Goal: Task Accomplishment & Management: Use online tool/utility

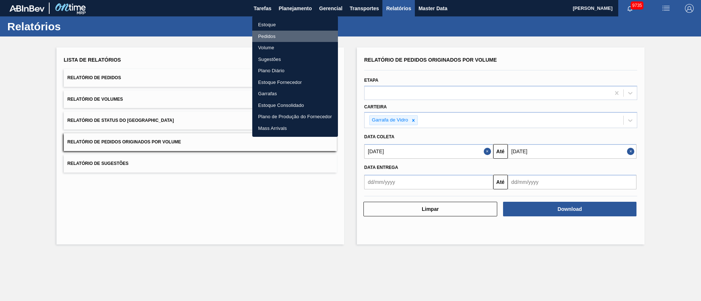
click at [268, 39] on li "Pedidos" at bounding box center [295, 37] width 86 height 12
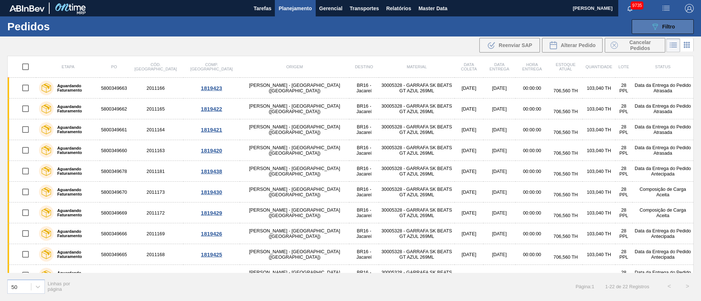
click at [664, 27] on span "Filtro" at bounding box center [668, 27] width 13 height 6
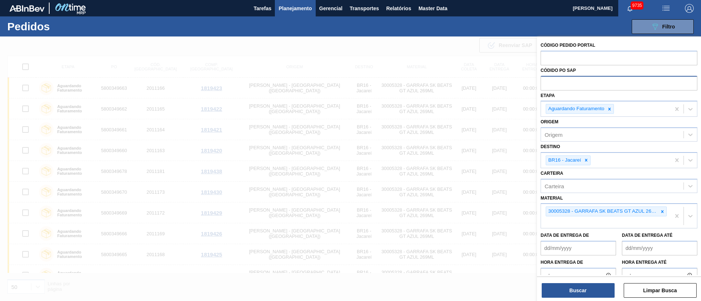
click at [578, 83] on input "text" at bounding box center [619, 83] width 157 height 14
paste input "text"
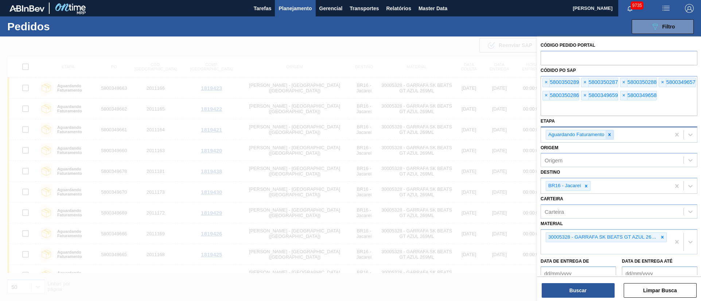
click at [609, 136] on icon at bounding box center [609, 134] width 5 height 5
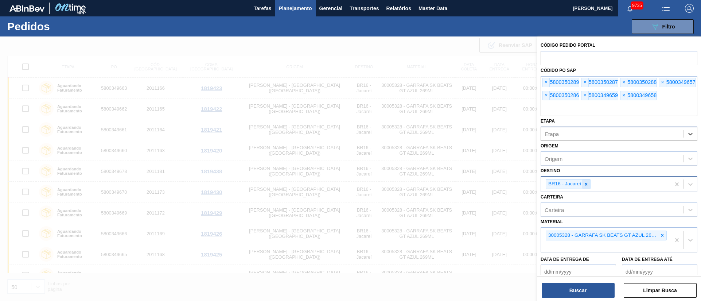
click at [590, 185] on div at bounding box center [586, 183] width 8 height 9
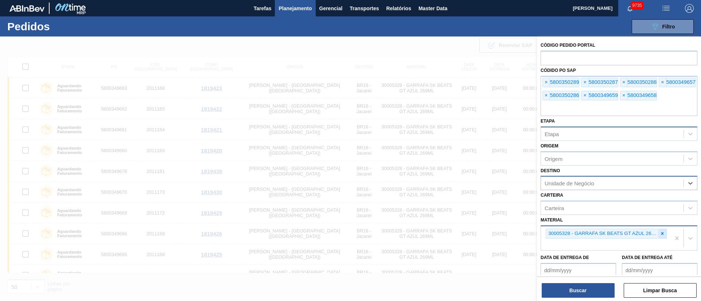
click at [662, 234] on icon at bounding box center [662, 233] width 3 height 3
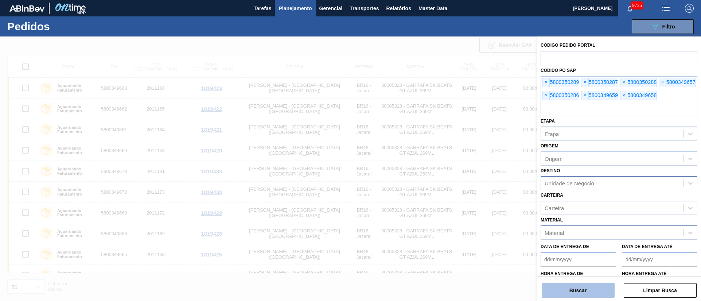
click at [594, 292] on button "Buscar" at bounding box center [578, 290] width 73 height 15
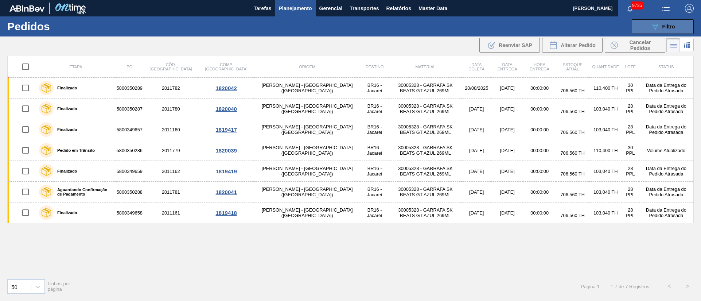
click at [662, 27] on div "089F7B8B-B2A5-4AFE-B5C0-19BA573D28AC Filtro" at bounding box center [663, 26] width 24 height 9
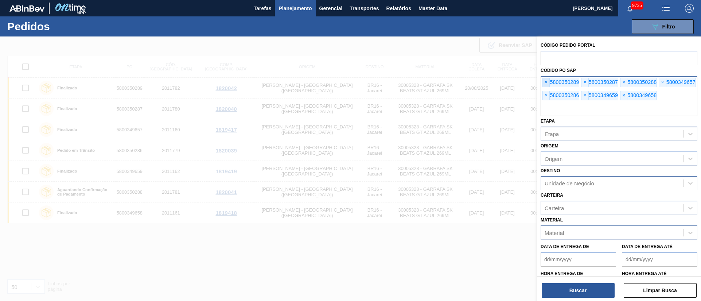
click at [543, 81] on span "×" at bounding box center [546, 82] width 7 height 9
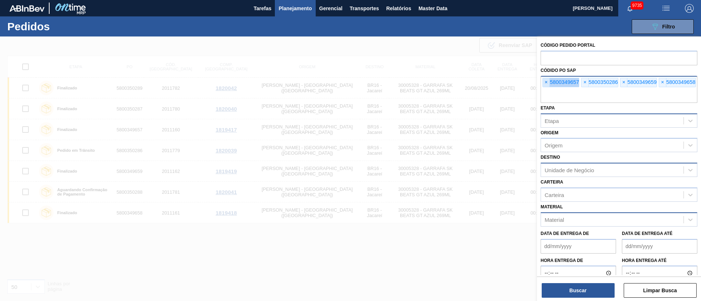
click at [543, 81] on span "×" at bounding box center [546, 82] width 7 height 9
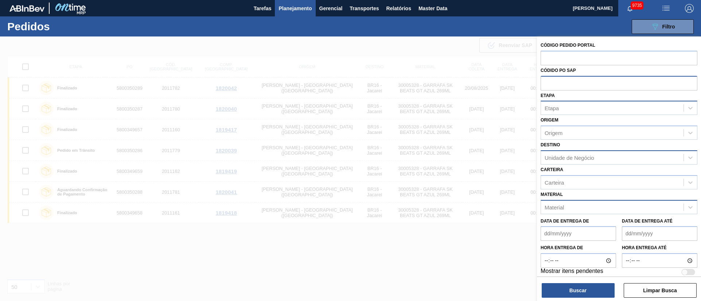
click at [268, 44] on div at bounding box center [350, 186] width 701 height 301
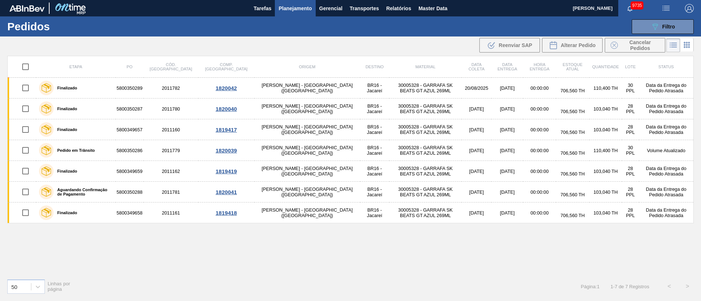
click at [291, 11] on span "Planejamento" at bounding box center [294, 8] width 33 height 9
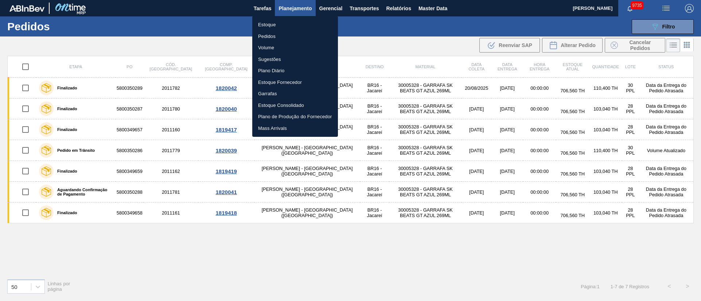
click at [264, 32] on li "Pedidos" at bounding box center [295, 37] width 86 height 12
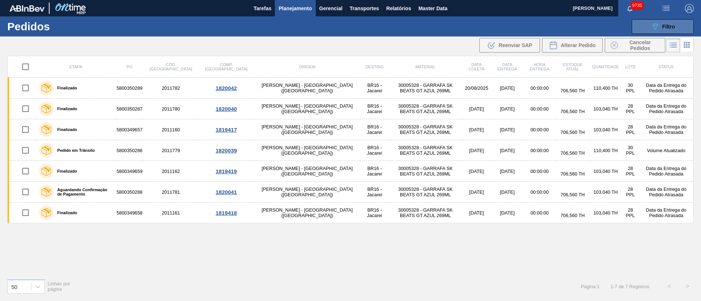
click at [669, 26] on span "Filtro" at bounding box center [668, 27] width 13 height 6
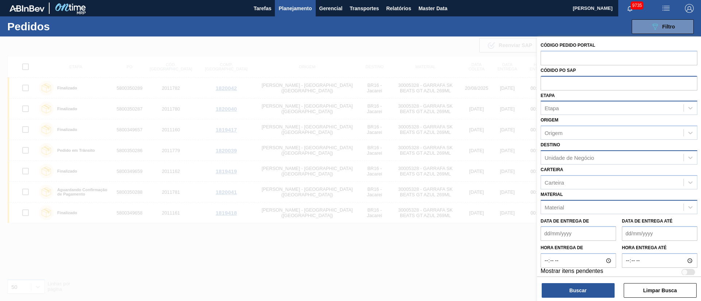
click at [561, 202] on div "Material" at bounding box center [612, 207] width 143 height 11
click at [292, 11] on span "Planejamento" at bounding box center [294, 8] width 33 height 9
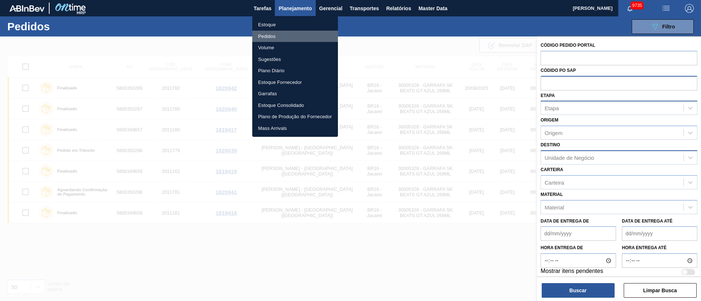
click at [266, 38] on li "Pedidos" at bounding box center [295, 37] width 86 height 12
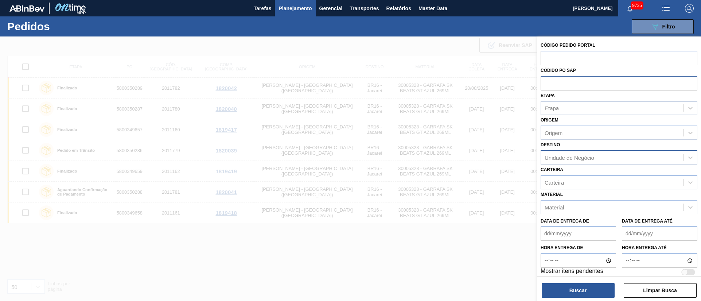
click at [553, 113] on div "Etapa" at bounding box center [619, 108] width 157 height 14
type input "fa"
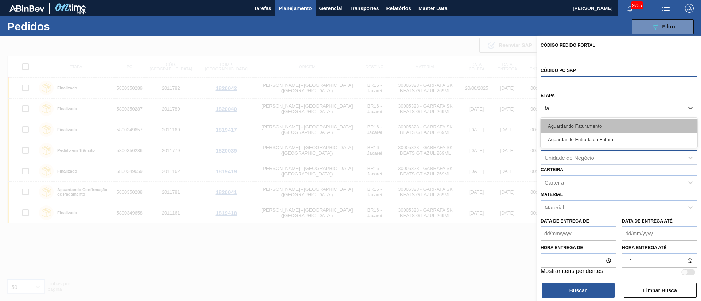
click at [562, 124] on div "Aguardando Faturamento" at bounding box center [619, 125] width 157 height 13
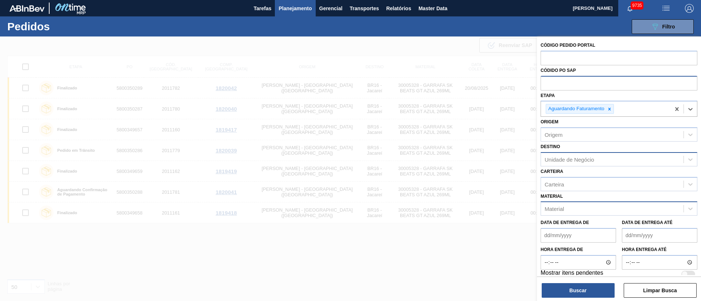
click at [568, 210] on div "Material" at bounding box center [612, 208] width 143 height 11
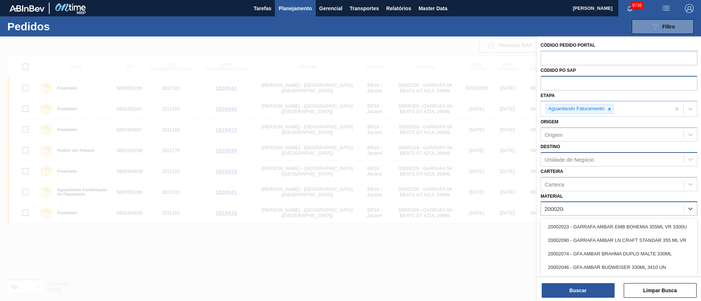
type input "20002046"
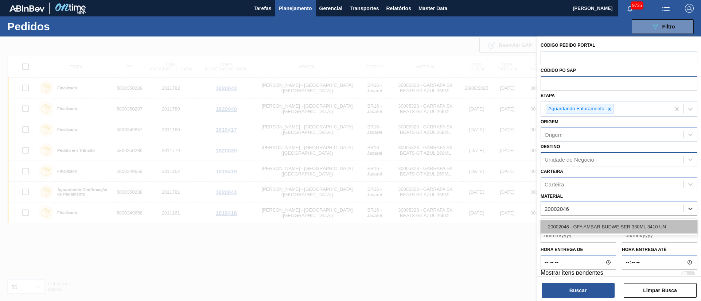
click at [568, 226] on div "20002046 - GFA AMBAR BUDWEISER 330ML 3410 UN" at bounding box center [619, 226] width 157 height 13
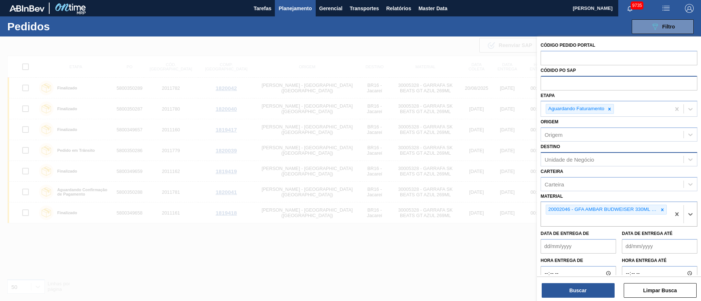
click at [568, 159] on div "Unidade de Negócio" at bounding box center [570, 159] width 50 height 6
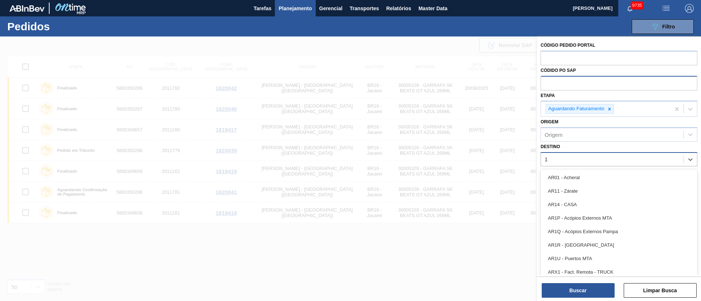
type input "16"
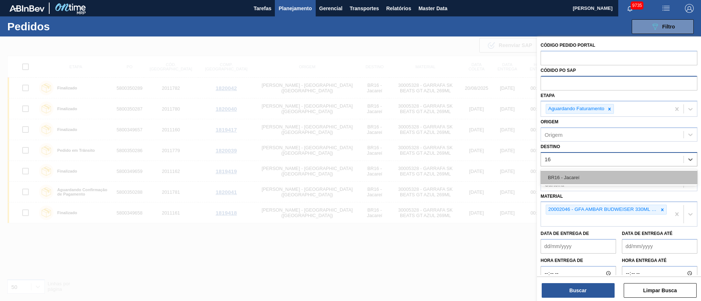
click at [571, 177] on div "BR16 - Jacareí" at bounding box center [619, 177] width 157 height 13
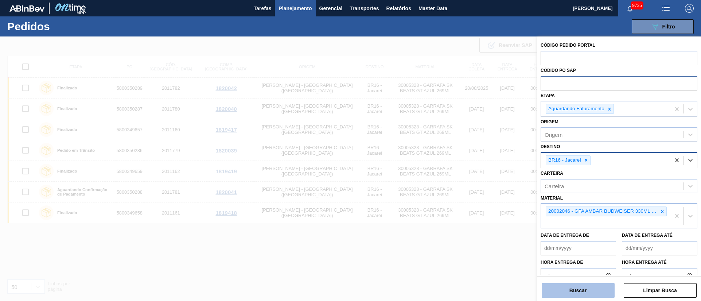
click at [587, 288] on button "Buscar" at bounding box center [578, 290] width 73 height 15
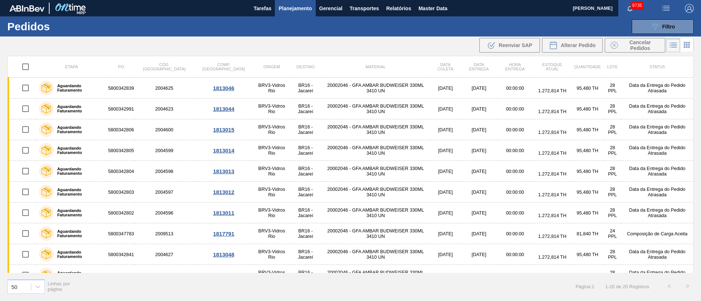
click at [28, 64] on input "checkbox" at bounding box center [25, 66] width 15 height 15
checkbox input "true"
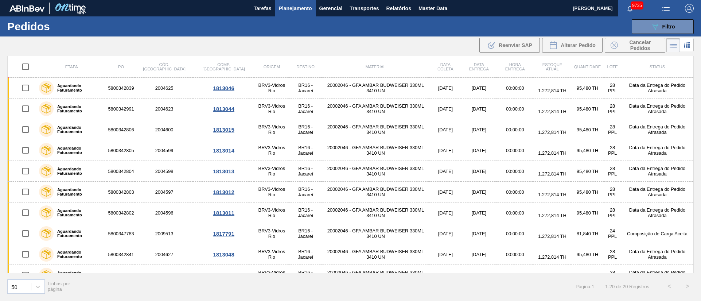
checkbox input "true"
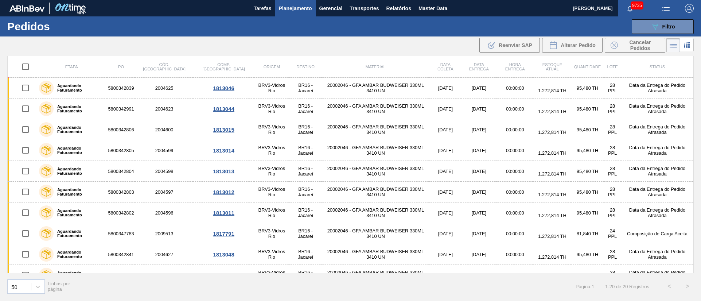
checkbox input "true"
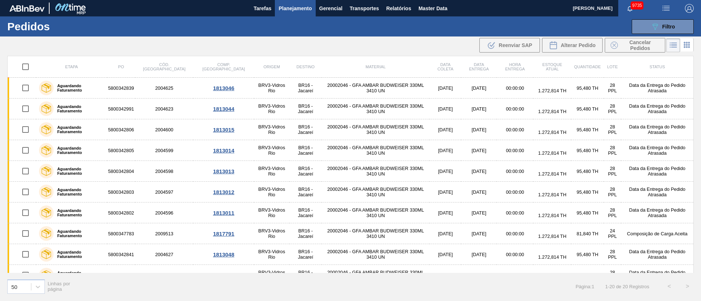
checkbox input "true"
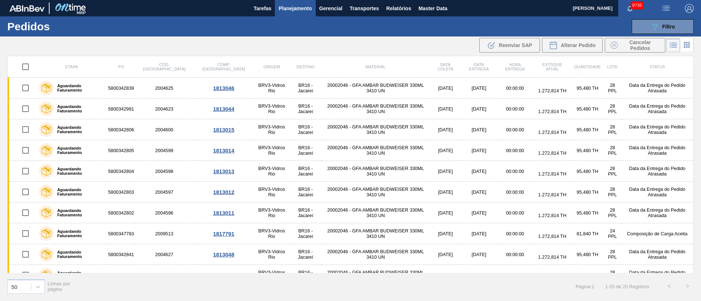
checkbox input "true"
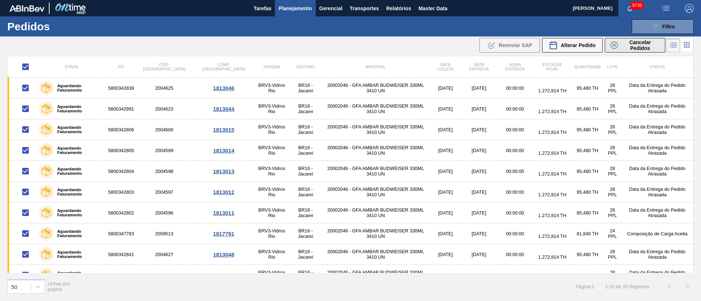
click at [639, 46] on span "Cancelar Pedidos" at bounding box center [640, 45] width 39 height 12
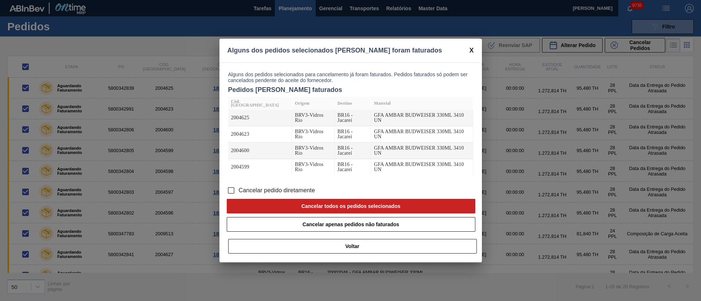
click at [232, 187] on input "Cancelar pedido diretamente" at bounding box center [230, 190] width 15 height 15
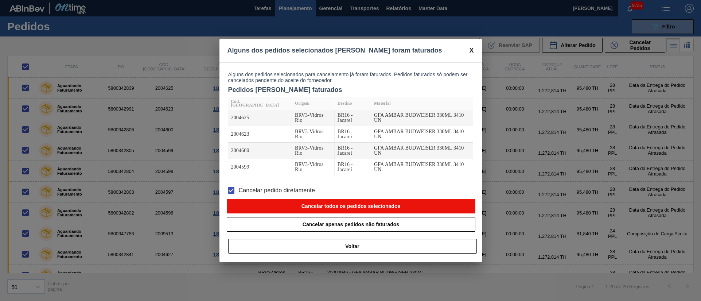
click at [340, 205] on button "Cancelar todos os pedidos selecionados" at bounding box center [351, 206] width 249 height 15
checkbox input "false"
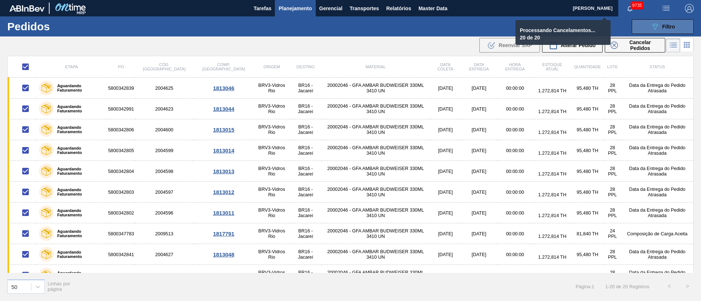
checkbox input "false"
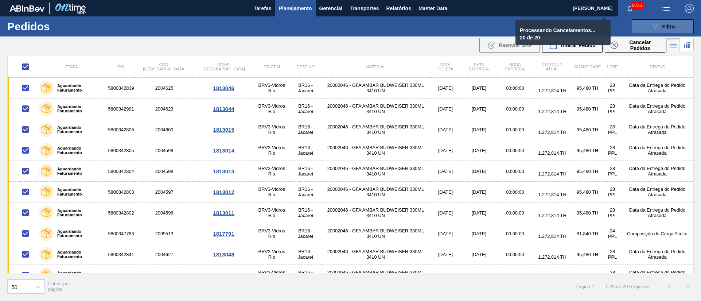
checkbox input "false"
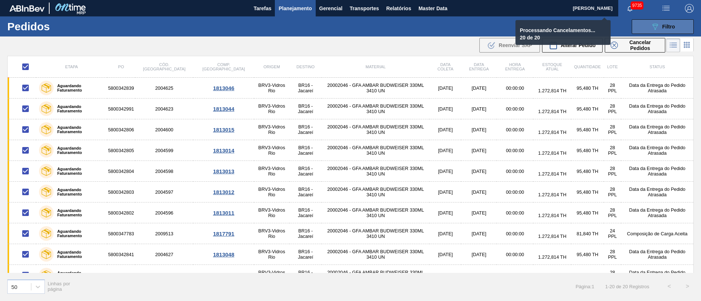
checkbox input "false"
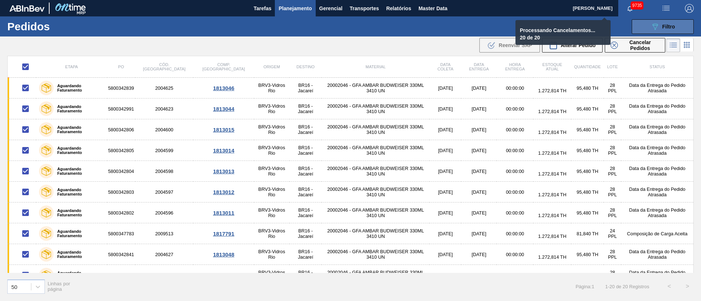
checkbox input "false"
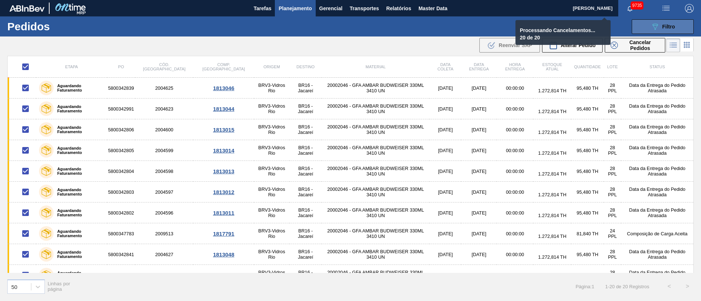
checkbox input "false"
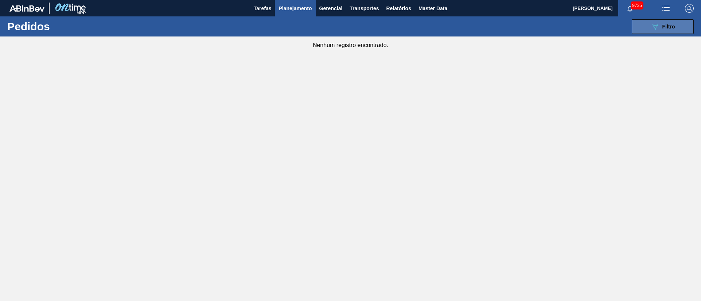
click at [667, 29] on div "089F7B8B-B2A5-4AFE-B5C0-19BA573D28AC Filtro" at bounding box center [663, 26] width 24 height 9
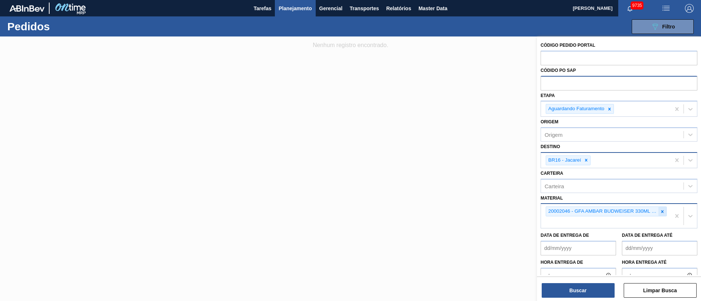
click at [660, 211] on icon at bounding box center [662, 211] width 5 height 5
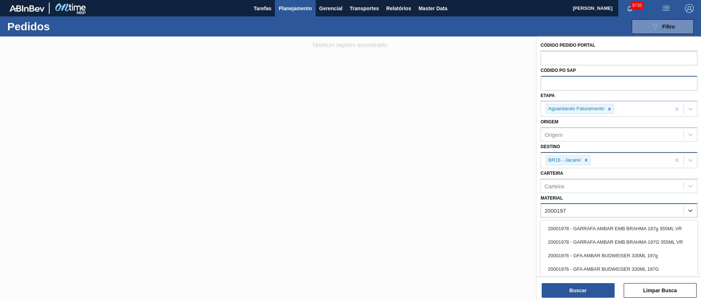
type input "20001976"
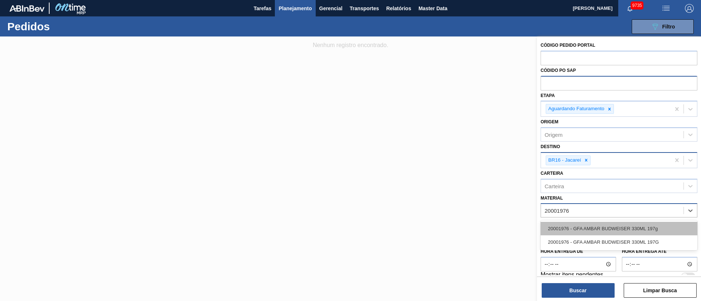
click at [644, 225] on div "20001976 - GFA AMBAR BUDWEISER 330ML 197g" at bounding box center [619, 228] width 157 height 13
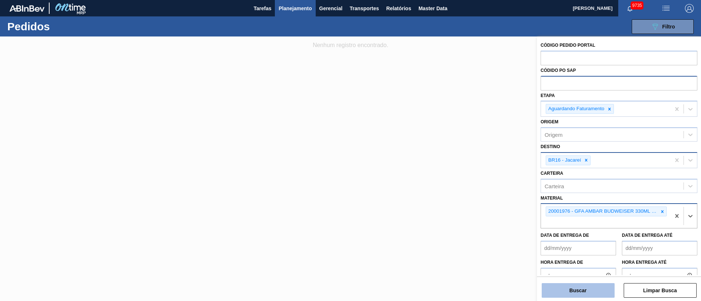
click at [593, 289] on button "Buscar" at bounding box center [578, 290] width 73 height 15
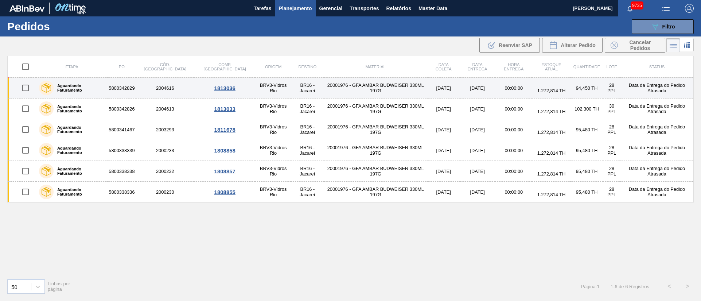
click at [30, 90] on input "checkbox" at bounding box center [25, 87] width 15 height 15
checkbox input "true"
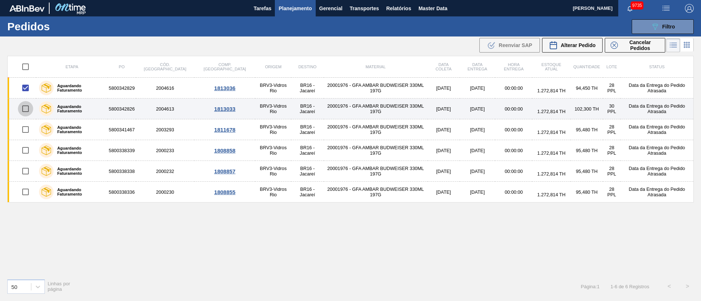
click at [29, 109] on input "checkbox" at bounding box center [25, 108] width 15 height 15
checkbox input "true"
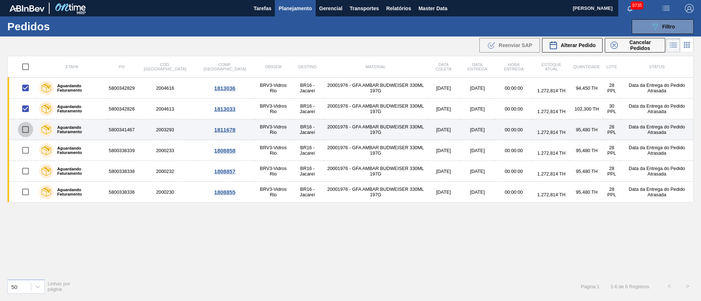
click at [27, 128] on input "checkbox" at bounding box center [25, 129] width 15 height 15
checkbox input "true"
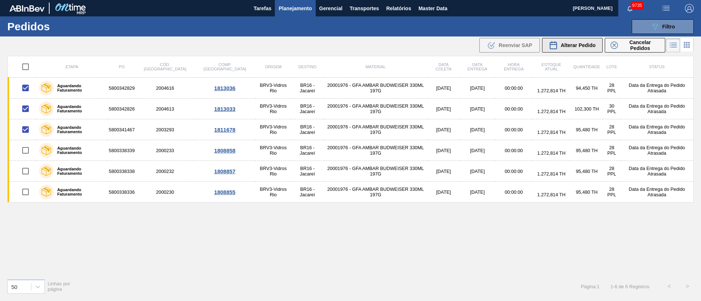
click at [576, 45] on span "Alterar Pedido" at bounding box center [578, 45] width 35 height 6
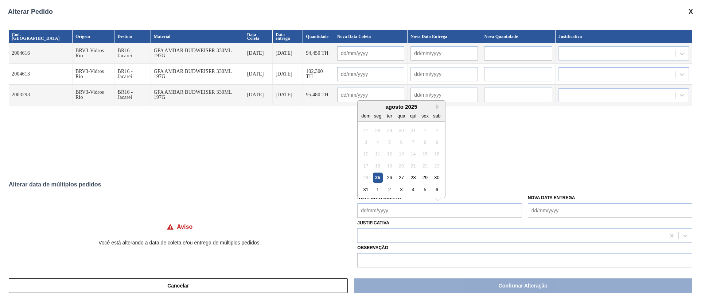
click at [410, 206] on Coleta "Nova Data Coleta" at bounding box center [439, 210] width 164 height 15
click at [389, 188] on div "2" at bounding box center [390, 189] width 10 height 10
type Coleta "[DATE]"
type input "[DATE]"
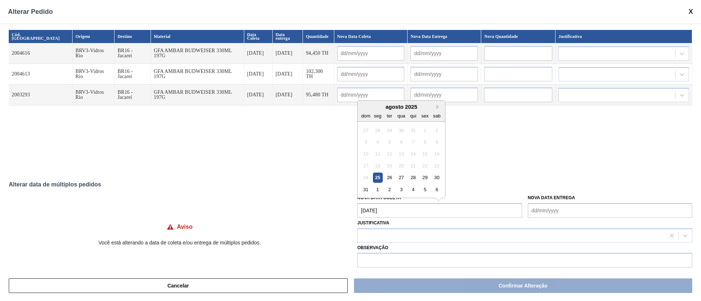
type input "[DATE]"
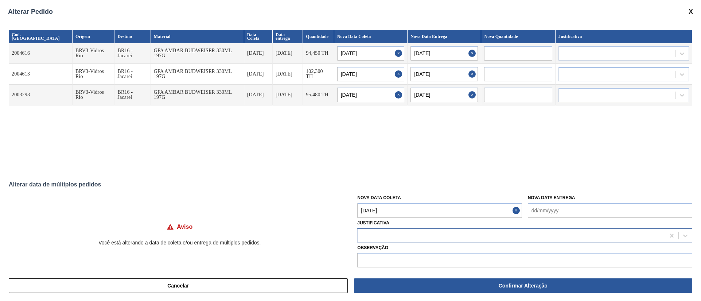
click at [383, 237] on div at bounding box center [512, 235] width 308 height 11
type input "0"
type input "ou"
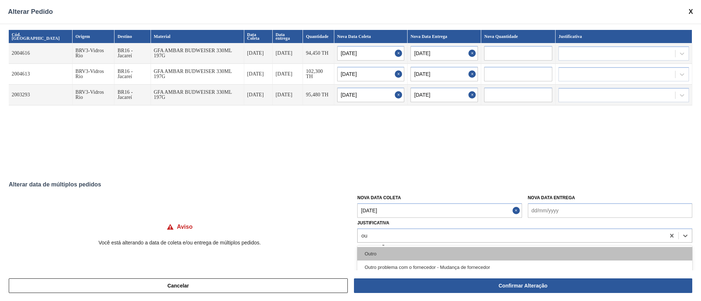
click at [386, 256] on div "Outro" at bounding box center [524, 253] width 335 height 13
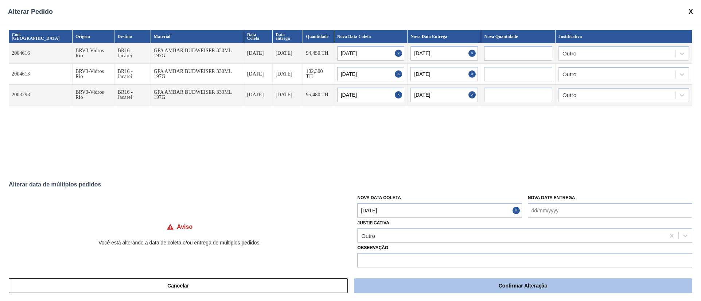
click at [415, 288] on button "Confirmar Alteração" at bounding box center [523, 285] width 338 height 15
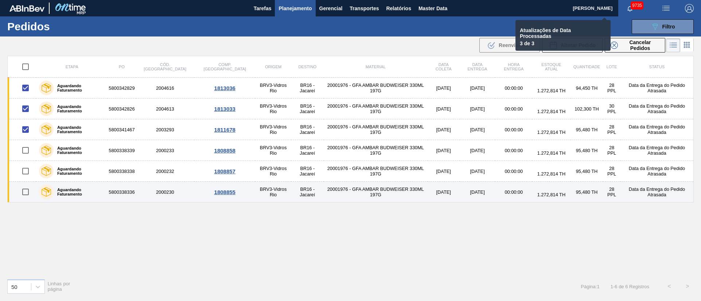
checkbox input "false"
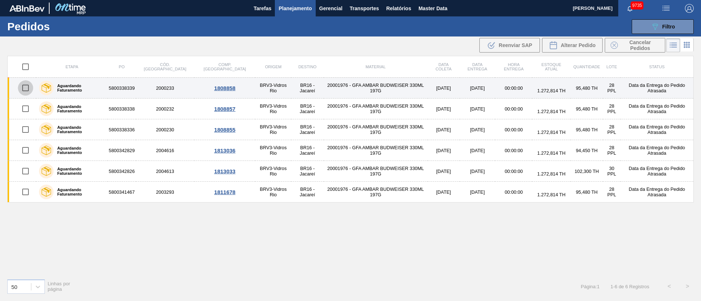
click at [22, 89] on input "checkbox" at bounding box center [25, 87] width 15 height 15
checkbox input "true"
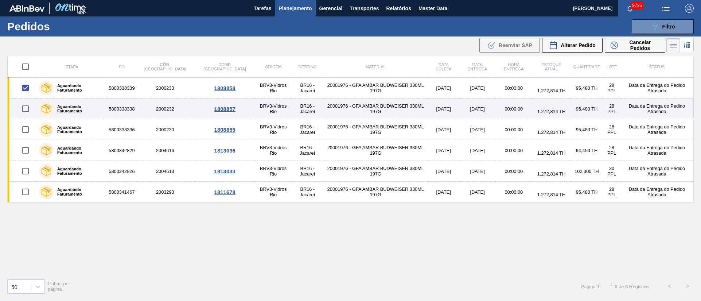
click at [22, 110] on input "checkbox" at bounding box center [25, 108] width 15 height 15
checkbox input "true"
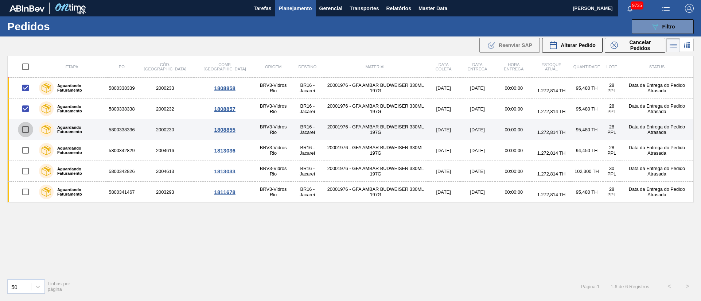
click at [24, 133] on input "checkbox" at bounding box center [25, 129] width 15 height 15
checkbox input "true"
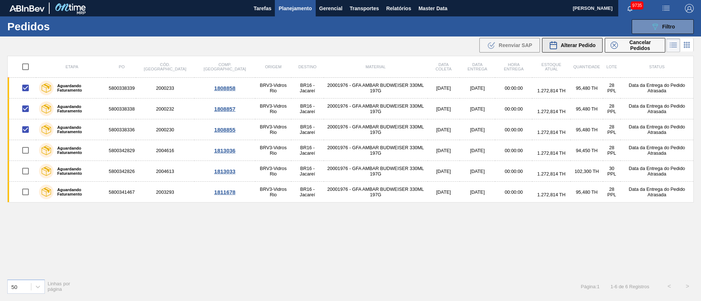
click at [581, 51] on button "Alterar Pedido" at bounding box center [572, 45] width 61 height 15
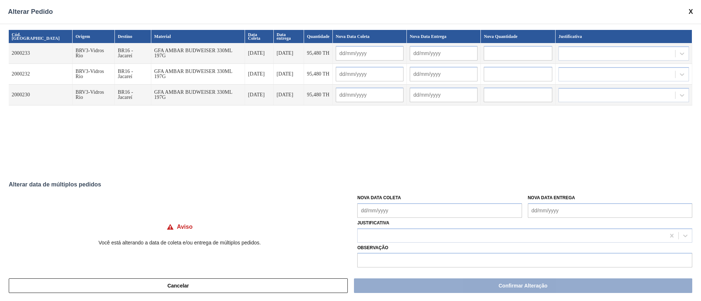
click at [400, 211] on Coleta "Nova Data Coleta" at bounding box center [439, 210] width 164 height 15
click at [374, 191] on div "1" at bounding box center [378, 189] width 10 height 10
type Coleta "[DATE]"
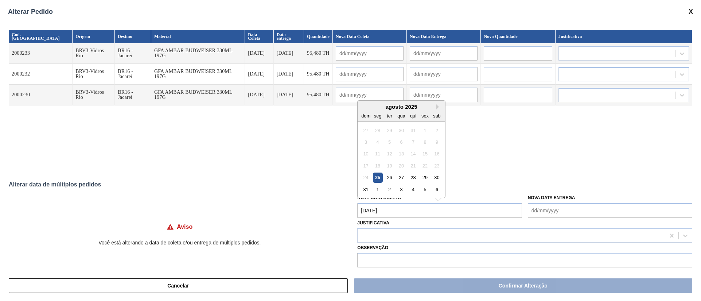
type input "[DATE]"
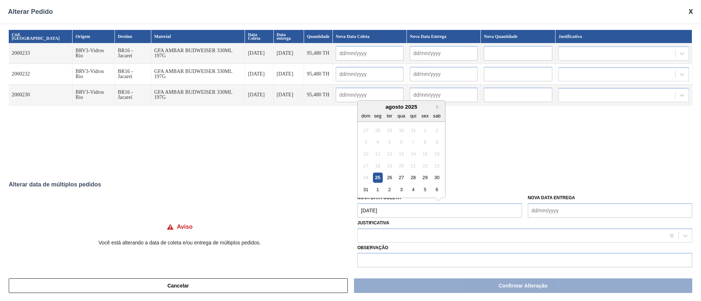
type input "[DATE]"
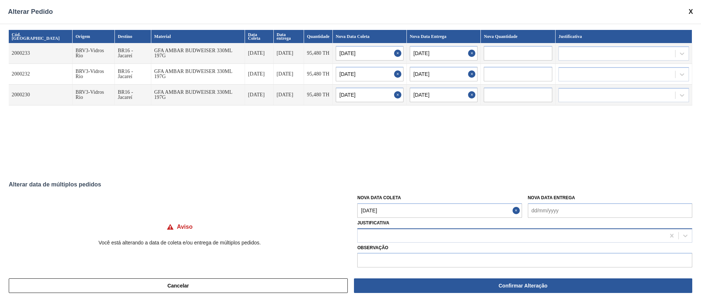
click at [379, 235] on div at bounding box center [512, 235] width 308 height 11
type input "out"
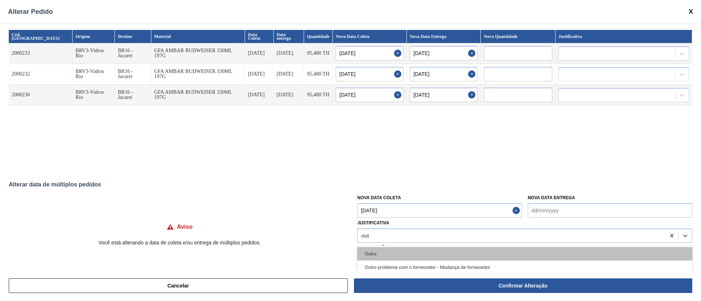
drag, startPoint x: 380, startPoint y: 250, endPoint x: 536, endPoint y: 230, distance: 156.9
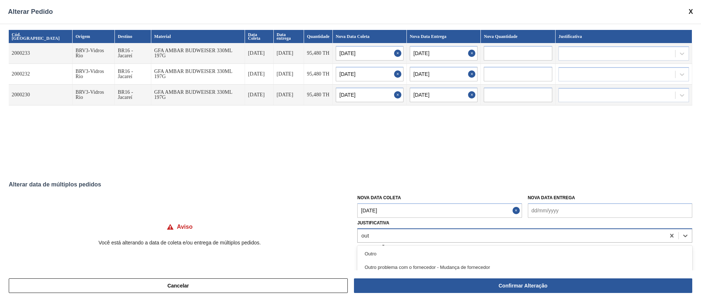
click at [381, 250] on div "Outro" at bounding box center [524, 253] width 335 height 13
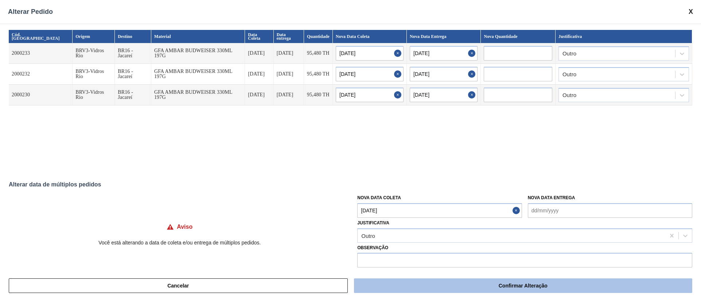
click at [442, 286] on button "Confirmar Alteração" at bounding box center [523, 285] width 338 height 15
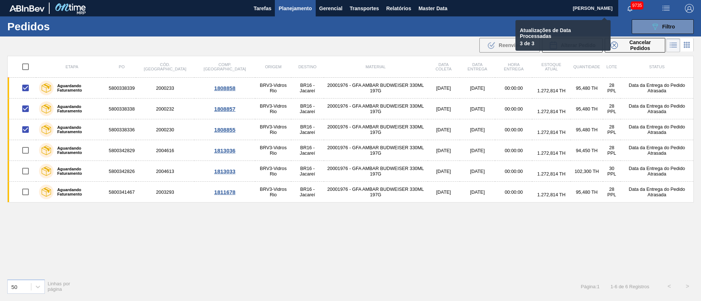
checkbox input "false"
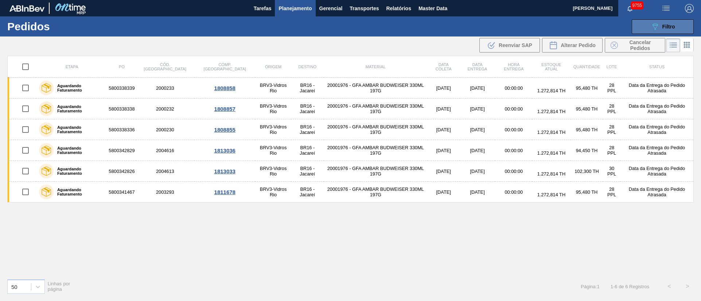
click at [672, 22] on div "089F7B8B-B2A5-4AFE-B5C0-19BA573D28AC Filtro" at bounding box center [663, 26] width 24 height 9
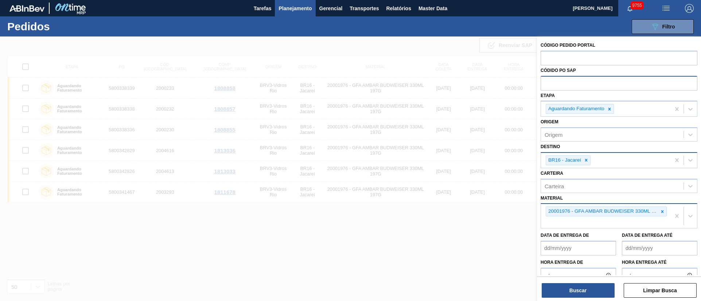
click at [437, 218] on div at bounding box center [350, 186] width 701 height 301
click at [488, 31] on div "089F7B8B-B2A5-4AFE-B5C0-19BA573D28AC Filtro Código Pedido Portal Códido PO SAP …" at bounding box center [406, 27] width 581 height 22
click at [492, 26] on div "089F7B8B-B2A5-4AFE-B5C0-19BA573D28AC Filtro Código Pedido Portal Códido PO SAP …" at bounding box center [406, 27] width 581 height 22
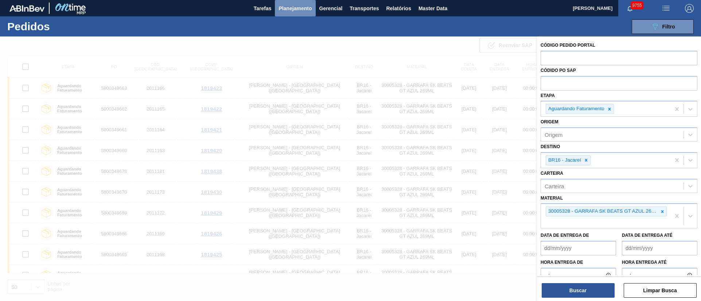
click at [300, 7] on span "Planejamento" at bounding box center [294, 8] width 33 height 9
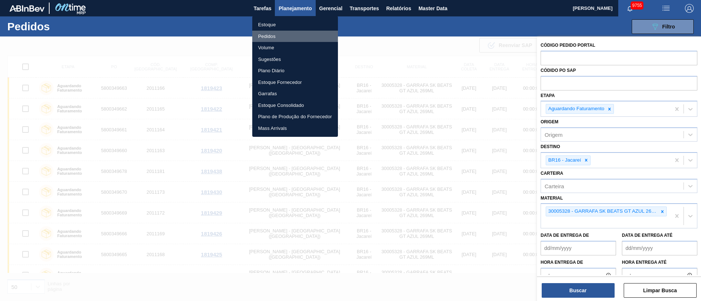
click at [270, 35] on li "Pedidos" at bounding box center [295, 37] width 86 height 12
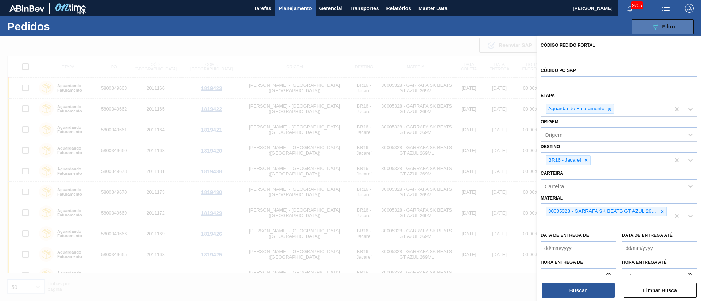
click at [672, 30] on div "089F7B8B-B2A5-4AFE-B5C0-19BA573D28AC Filtro" at bounding box center [663, 26] width 24 height 9
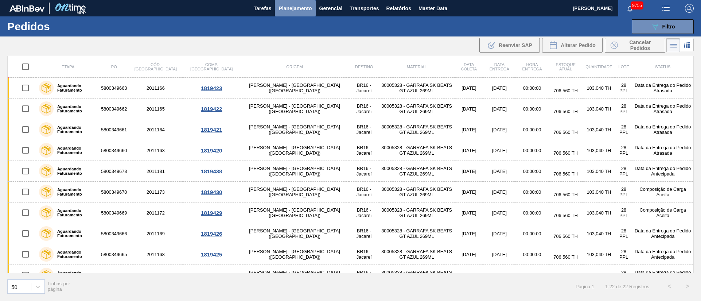
click at [290, 8] on span "Planejamento" at bounding box center [294, 8] width 33 height 9
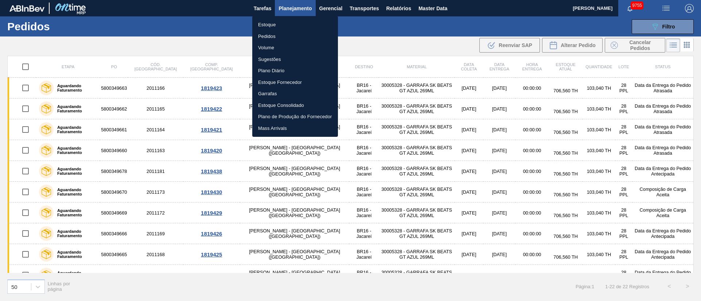
click at [266, 26] on li "Estoque" at bounding box center [295, 25] width 86 height 12
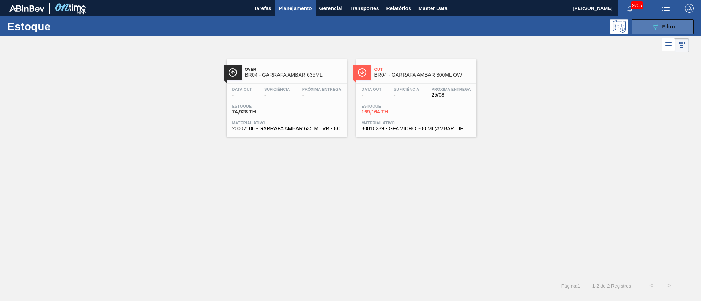
click at [687, 24] on button "089F7B8B-B2A5-4AFE-B5C0-19BA573D28AC Filtro" at bounding box center [663, 26] width 62 height 15
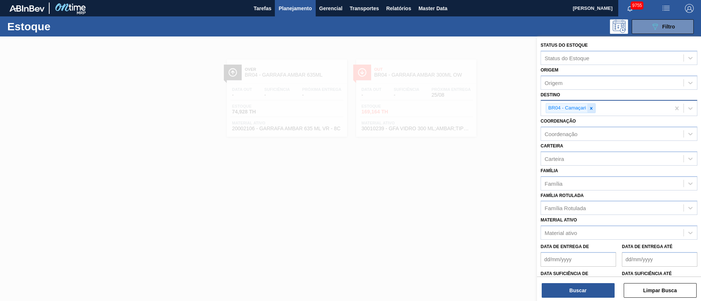
click at [589, 107] on icon at bounding box center [591, 108] width 5 height 5
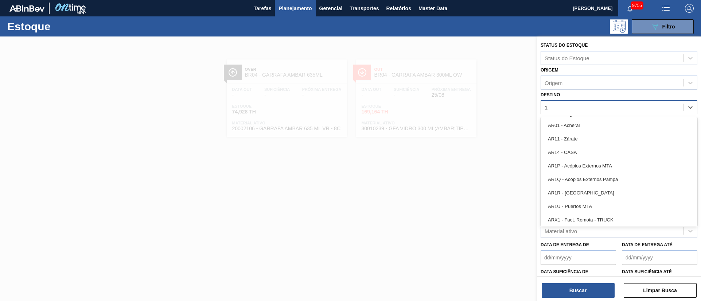
type input "16"
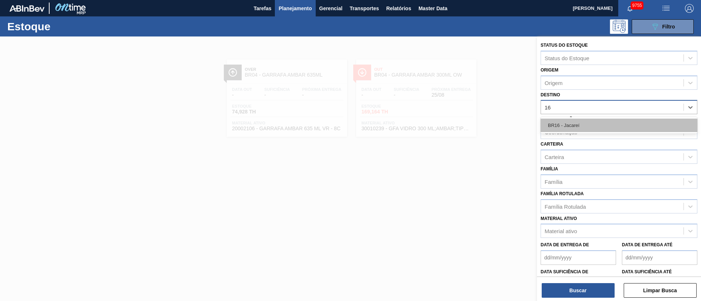
click at [571, 124] on div "BR16 - Jacareí" at bounding box center [619, 124] width 157 height 13
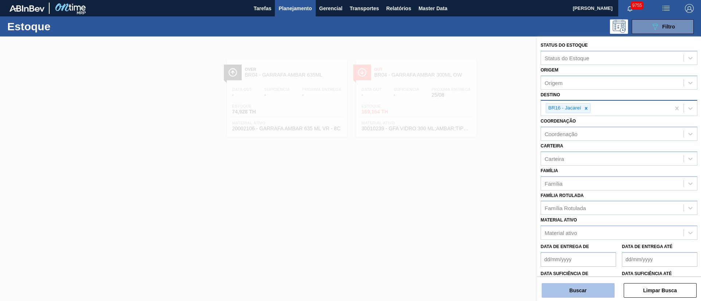
click at [587, 295] on button "Buscar" at bounding box center [578, 290] width 73 height 15
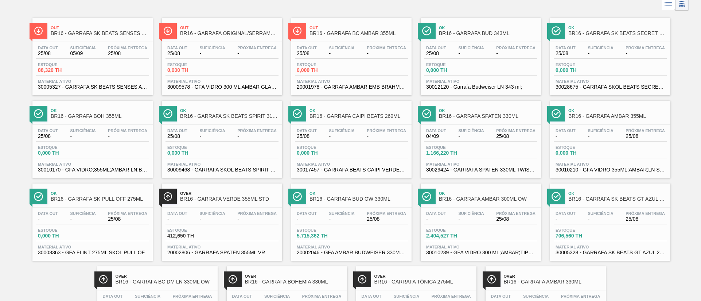
scroll to position [102, 0]
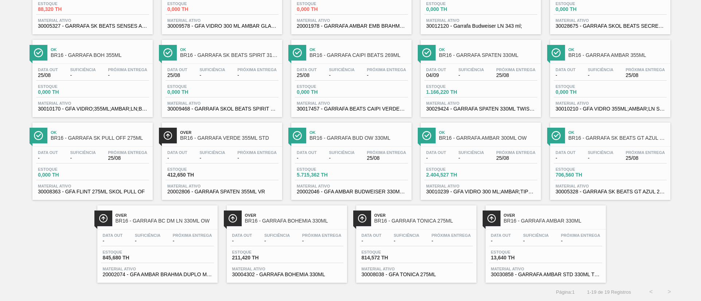
click at [488, 166] on div "Data out - Suficiência - Próxima Entrega 25/08 Estoque 2.404,527 TH Material at…" at bounding box center [481, 172] width 120 height 50
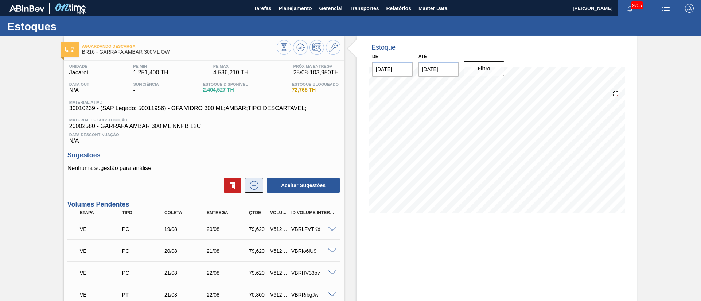
click at [251, 185] on icon at bounding box center [254, 185] width 12 height 9
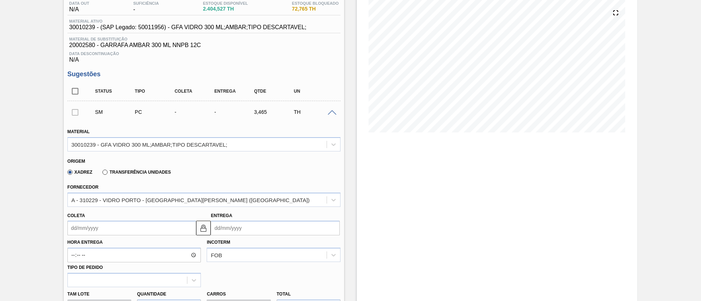
scroll to position [109, 0]
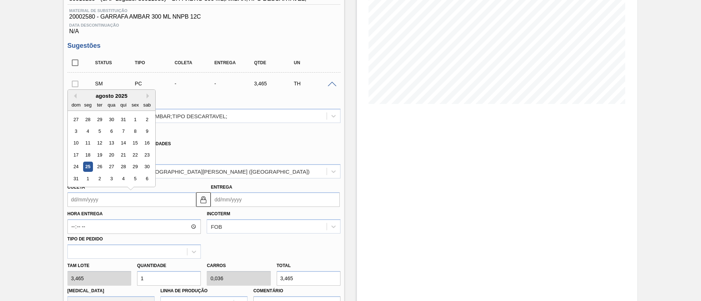
click at [97, 195] on input "Coleta" at bounding box center [131, 199] width 129 height 15
click at [113, 167] on div "27" at bounding box center [111, 167] width 10 height 10
type input "[DATE]"
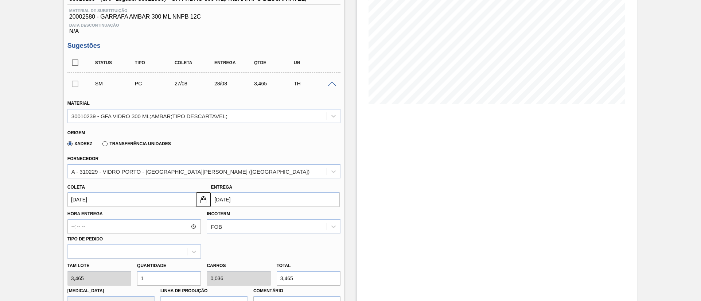
drag, startPoint x: 153, startPoint y: 276, endPoint x: 62, endPoint y: 277, distance: 91.9
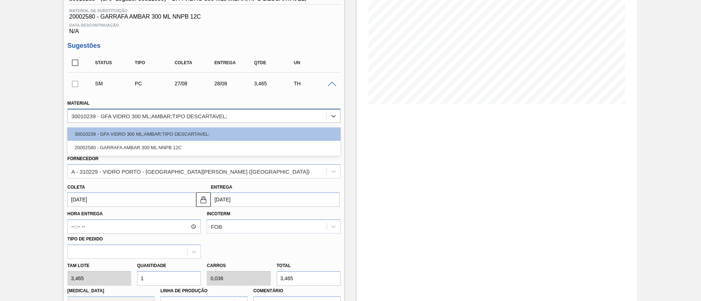
click at [133, 113] on div "30010239 - GFA VIDRO 300 ML;AMBAR;TIPO DESCARTAVEL;" at bounding box center [149, 116] width 156 height 6
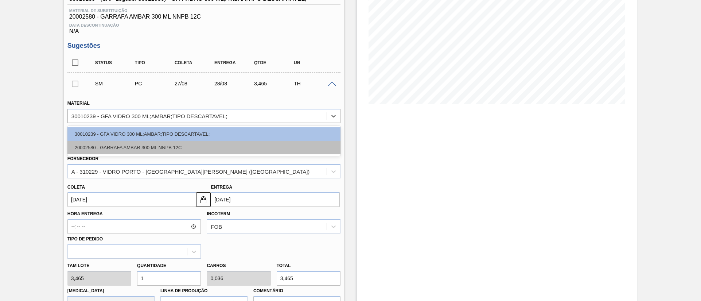
click at [116, 146] on div "20002580 - GARRAFA AMBAR 300 ML NNPB 12C" at bounding box center [203, 147] width 273 height 13
type input "3,780"
type input "0,917"
type input "0,033"
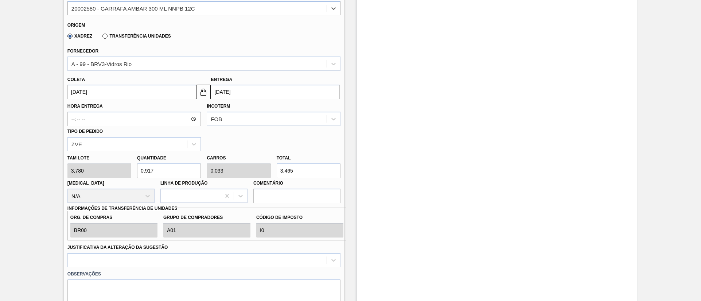
scroll to position [219, 0]
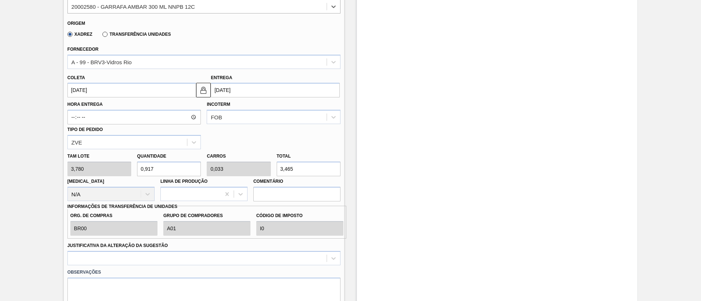
drag, startPoint x: 161, startPoint y: 165, endPoint x: 35, endPoint y: 166, distance: 125.8
type input "2"
type input "0,071"
type input "7,56"
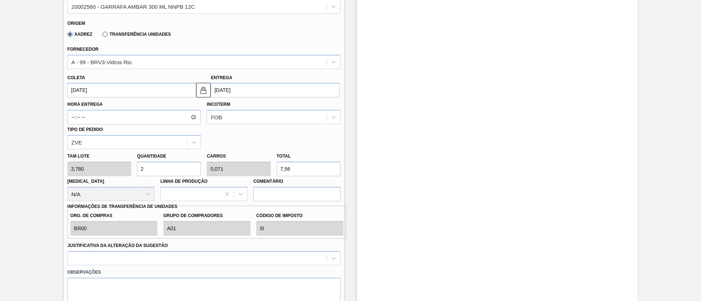
type input "24"
type input "0,857"
type input "90,72"
type input "2"
type input "0,071"
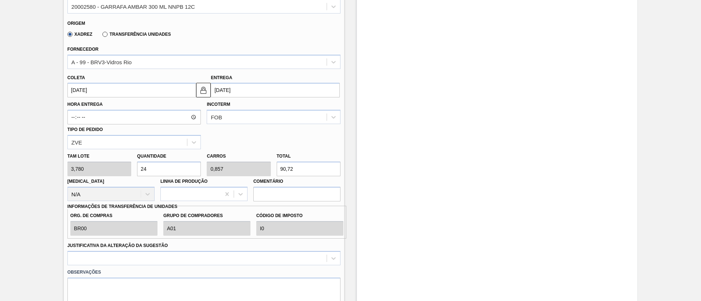
type input "7,56"
type input "28"
type input "1"
type input "105,84"
type input "28"
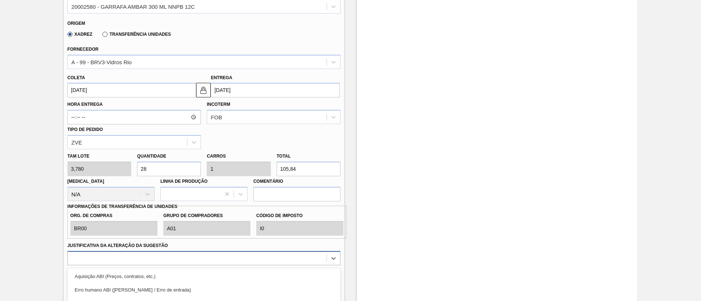
click at [114, 261] on div "option Aquisição ABI (Preços, contratos, etc.) focused, 1 of 18. 18 results ava…" at bounding box center [203, 258] width 273 height 14
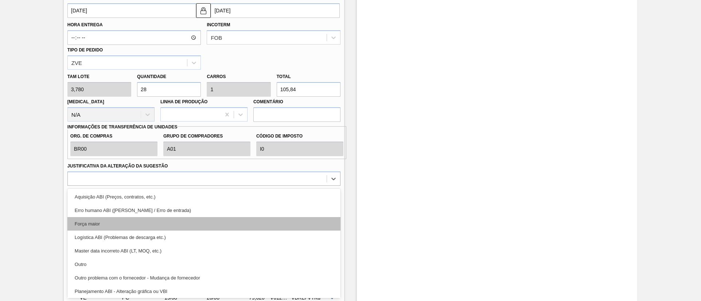
click at [108, 222] on div "Força maior" at bounding box center [203, 223] width 273 height 13
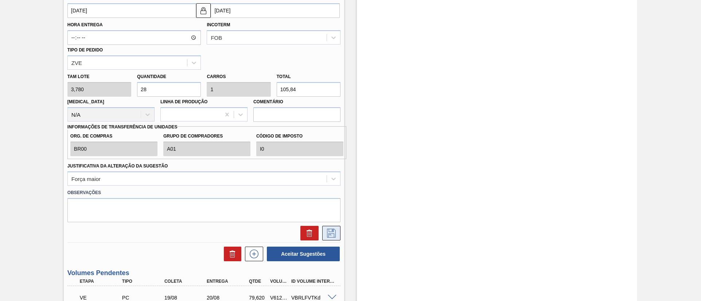
click at [338, 235] on button at bounding box center [331, 233] width 18 height 15
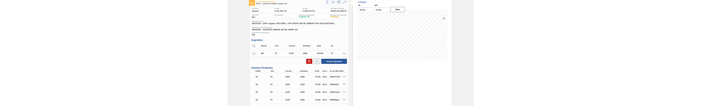
scroll to position [25, 0]
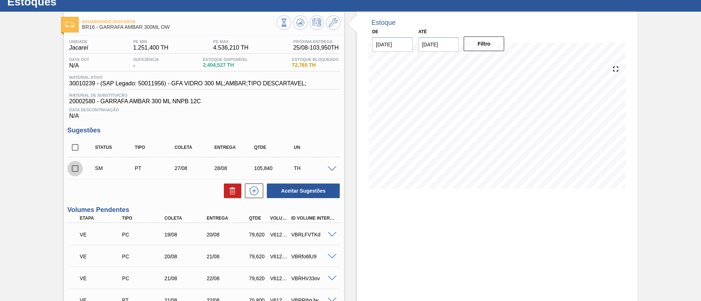
click at [77, 166] on input "checkbox" at bounding box center [74, 168] width 15 height 15
click at [309, 187] on button "Aceitar Sugestões" at bounding box center [303, 190] width 73 height 15
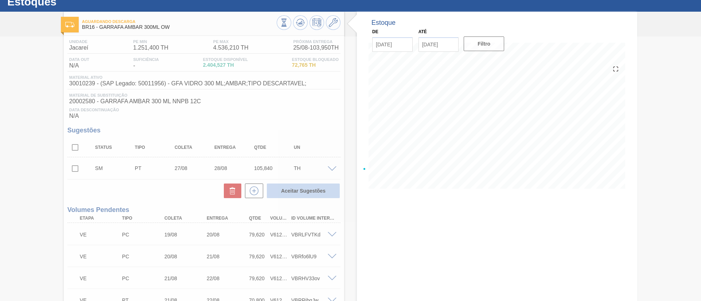
checkbox input "false"
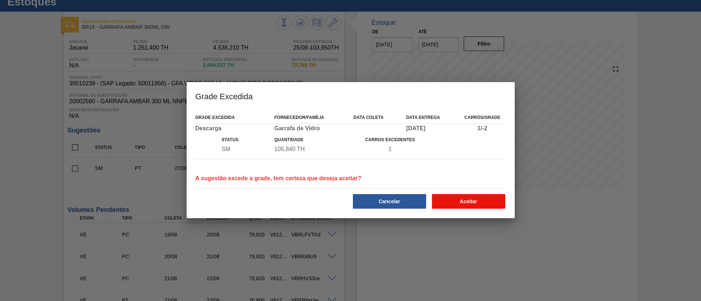
click at [472, 197] on button "Aceitar" at bounding box center [468, 201] width 73 height 15
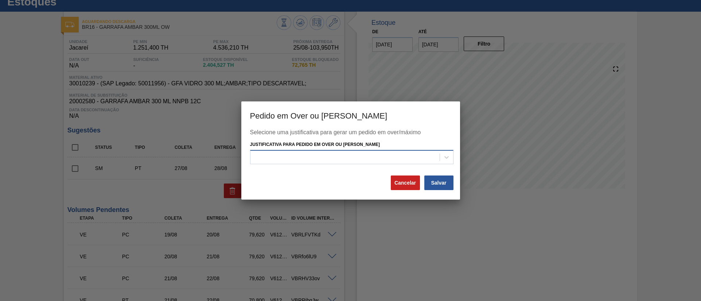
click at [349, 161] on div at bounding box center [344, 157] width 189 height 11
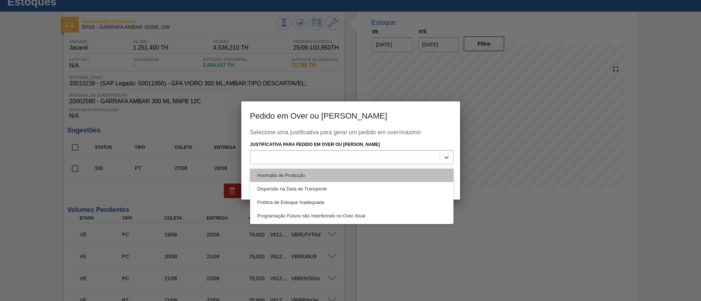
click at [259, 173] on div "Anomalia de Produção" at bounding box center [351, 174] width 203 height 13
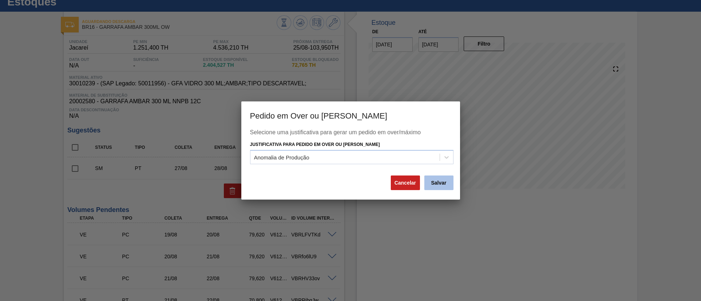
click at [434, 183] on button "Salvar" at bounding box center [438, 182] width 29 height 15
